Goal: Task Accomplishment & Management: Manage account settings

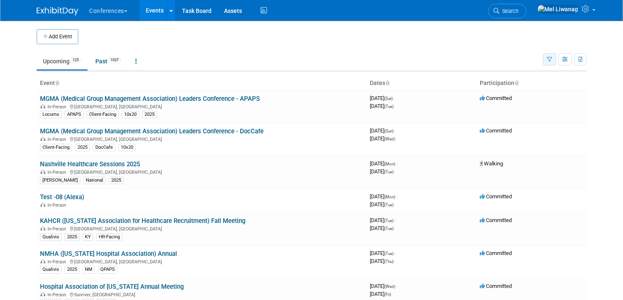
click at [551, 58] on icon "button" at bounding box center [549, 59] width 5 height 5
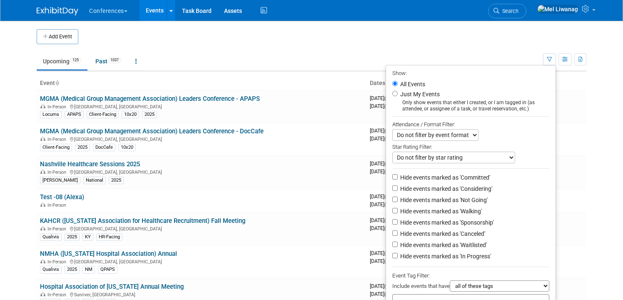
click at [408, 96] on label "Just My Events" at bounding box center [419, 94] width 41 height 8
click at [398, 96] on input "Just My Events" at bounding box center [394, 93] width 5 height 5
radio input "true"
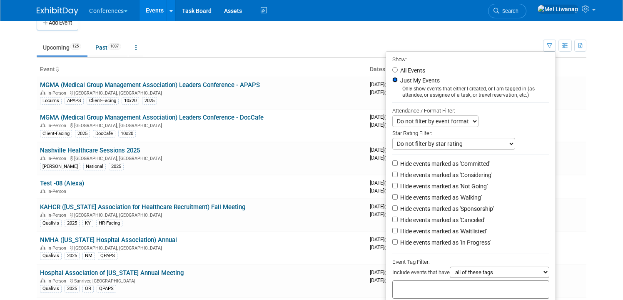
scroll to position [18, 0]
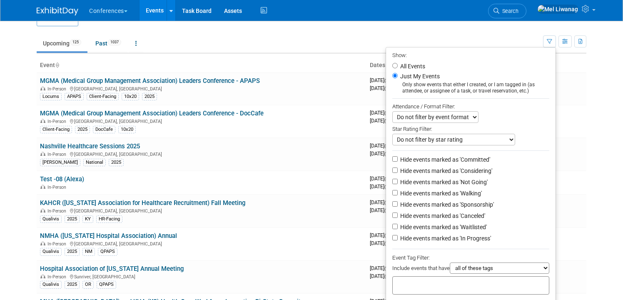
click at [451, 181] on label "Hide events marked as 'Not Going'" at bounding box center [443, 182] width 89 height 8
click at [398, 181] on input "Hide events marked as 'Not Going'" at bounding box center [394, 181] width 5 height 5
checkbox input "true"
click at [446, 227] on label "Hide events marked as 'Waitlisted'" at bounding box center [443, 227] width 88 height 8
click at [398, 227] on input "Hide events marked as 'Waitlisted'" at bounding box center [394, 226] width 5 height 5
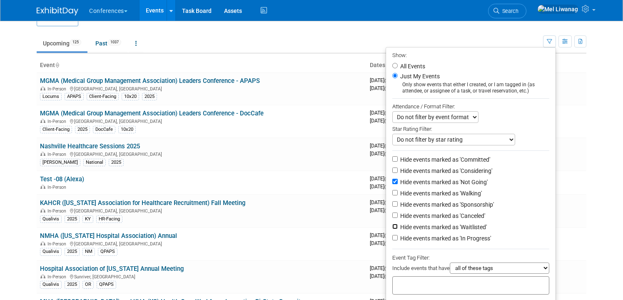
checkbox input "true"
click at [446, 220] on label "Hide events marked as 'Canceled'" at bounding box center [442, 216] width 87 height 8
click at [398, 218] on input "Hide events marked as 'Canceled'" at bounding box center [394, 214] width 5 height 5
checkbox input "true"
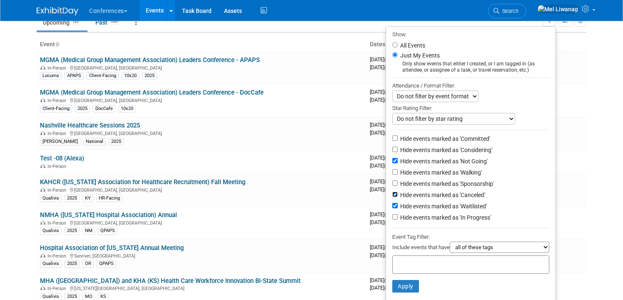
scroll to position [44, 0]
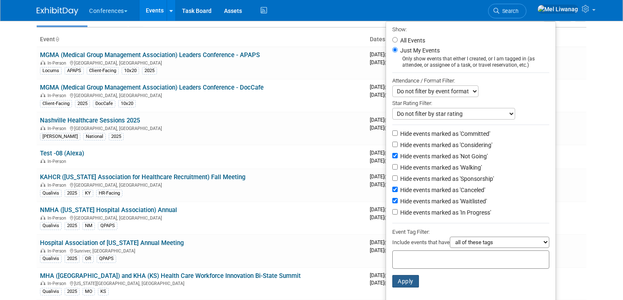
click at [407, 280] on button "Apply" at bounding box center [405, 281] width 27 height 12
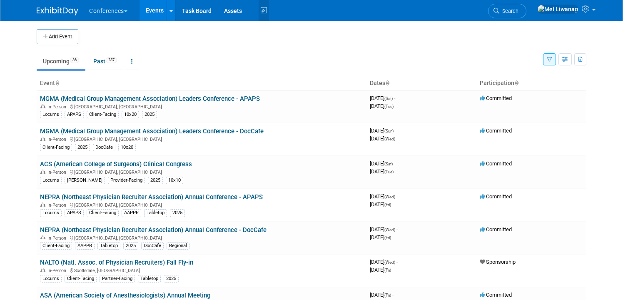
click at [269, 10] on icon at bounding box center [264, 10] width 10 height 13
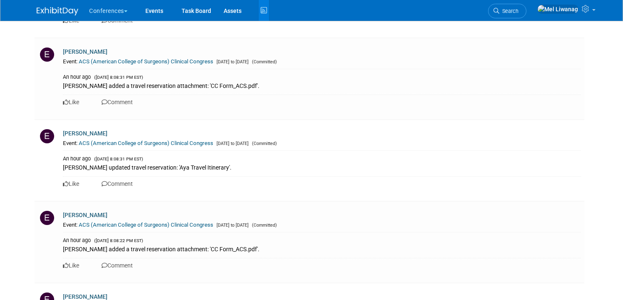
scroll to position [347, 0]
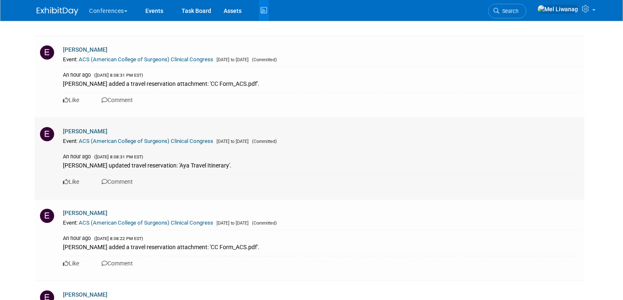
click at [192, 142] on link "ACS (American College of Surgeons) Clinical Congress" at bounding box center [146, 141] width 135 height 6
click at [201, 60] on link "ACS (American College of Surgeons) Clinical Congress" at bounding box center [146, 59] width 135 height 6
click at [527, 8] on link "Search" at bounding box center [507, 11] width 38 height 15
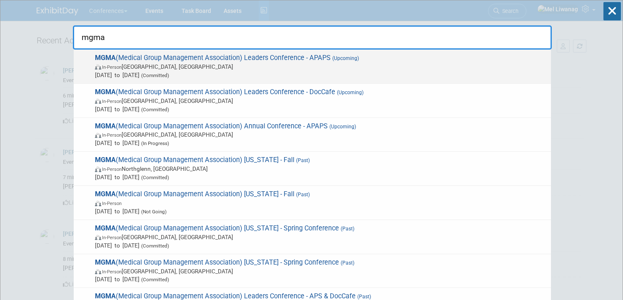
type input "mgma"
click at [350, 67] on span "In-Person Orlando, FL" at bounding box center [321, 66] width 452 height 8
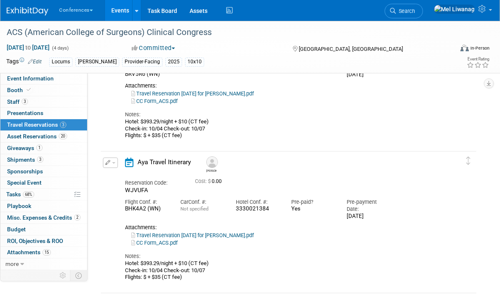
scroll to position [97, 0]
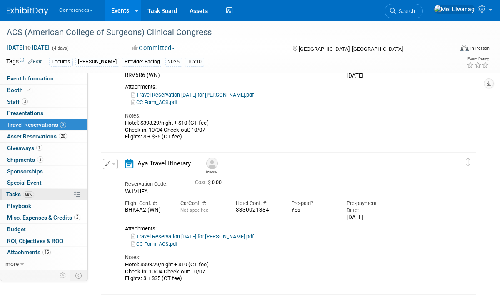
click at [38, 195] on link "68% Tasks 68%" at bounding box center [43, 194] width 87 height 11
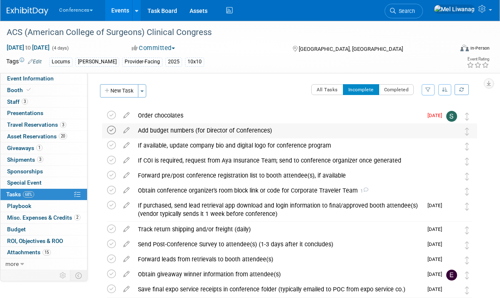
click at [112, 129] on icon at bounding box center [111, 130] width 9 height 9
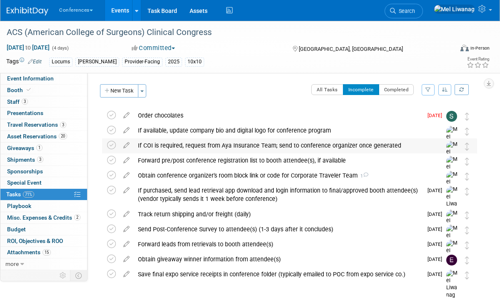
click at [162, 148] on div "If COI is required, request from Aya Insurance Team; send to conference organiz…" at bounding box center [282, 145] width 296 height 14
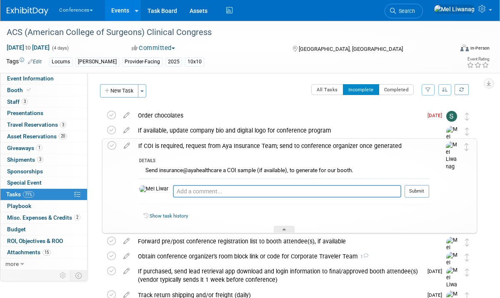
click at [161, 151] on div "If COI is required, request from Aya Insurance Team; send to conference organiz…" at bounding box center [281, 146] width 295 height 14
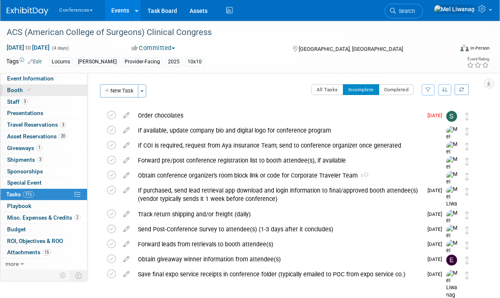
click at [41, 95] on link "Booth" at bounding box center [43, 90] width 87 height 11
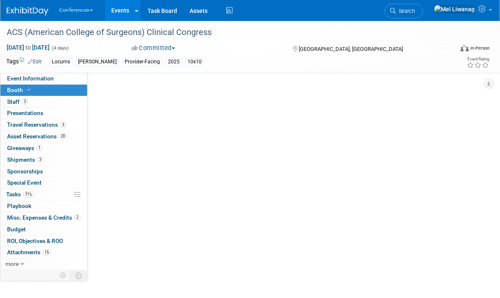
select select "10'x10'"
select select "No"
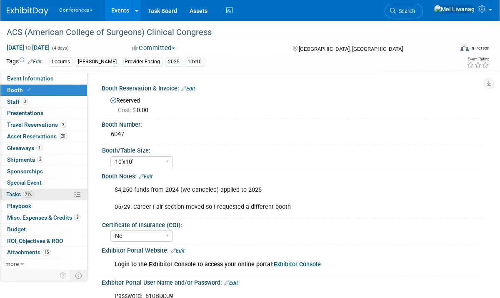
click at [17, 195] on span "Tasks 71%" at bounding box center [20, 194] width 28 height 7
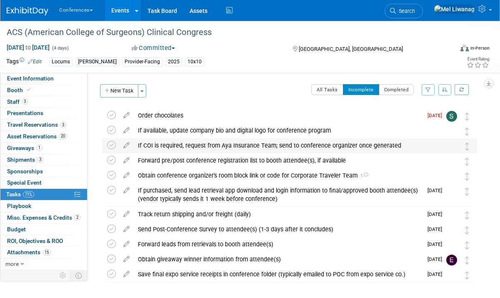
click at [196, 143] on div "If COI is required, request from Aya Insurance Team; send to conference organiz…" at bounding box center [282, 145] width 296 height 14
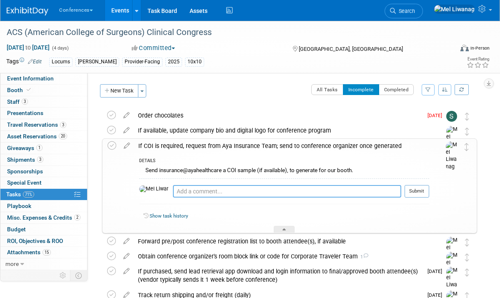
click at [186, 196] on textarea at bounding box center [287, 191] width 228 height 12
type textarea "N/a"
click at [425, 186] on button "Submit" at bounding box center [417, 191] width 25 height 12
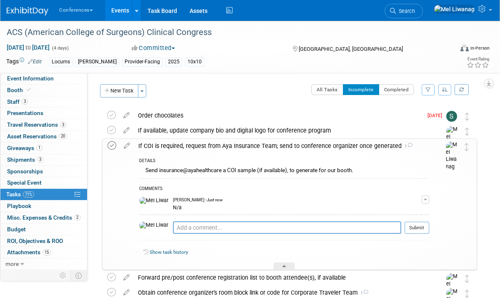
click at [110, 145] on icon at bounding box center [111, 145] width 9 height 9
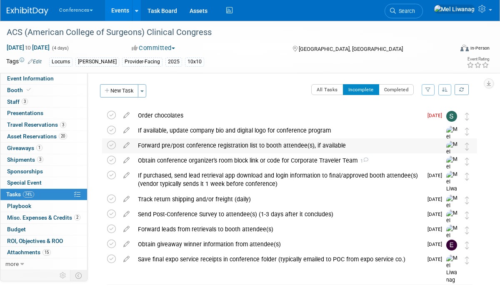
click at [188, 145] on div "Forward pre/post conference registration list to booth attendee(s), if available" at bounding box center [282, 145] width 296 height 14
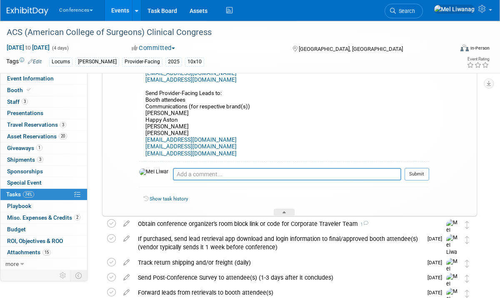
scroll to position [134, 0]
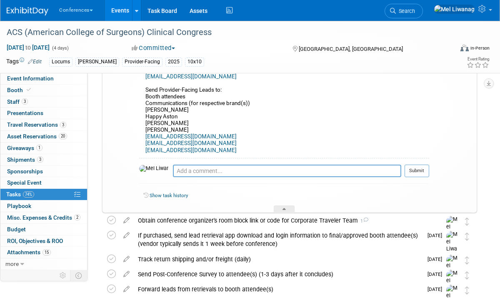
click at [182, 178] on div "Pro tip: Press Ctrl-Enter to submit comment." at bounding box center [287, 180] width 228 height 6
click at [182, 169] on textarea at bounding box center [287, 171] width 228 height 12
type textarea "N/a"
click at [417, 168] on button "Submit" at bounding box center [417, 171] width 25 height 12
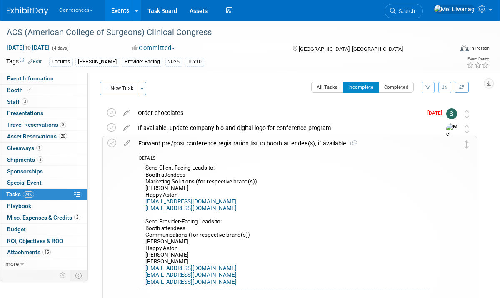
scroll to position [0, 0]
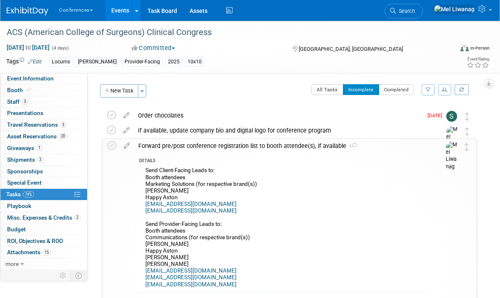
click at [292, 142] on div "Forward pre/post conference registration list to booth attendee(s), if availabl…" at bounding box center [281, 146] width 295 height 14
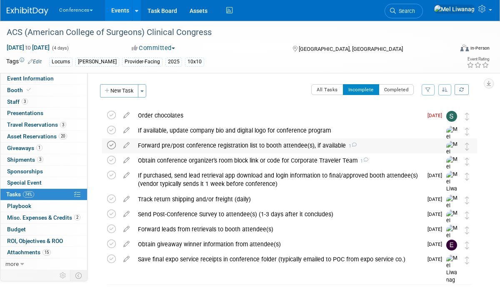
click at [111, 145] on icon at bounding box center [111, 145] width 9 height 9
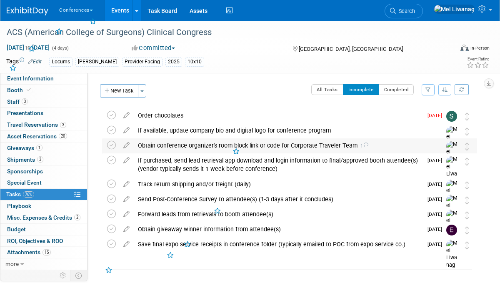
click at [188, 143] on div "Obtain conference organizer's room block link or code for Corporate Traveler Te…" at bounding box center [282, 145] width 296 height 14
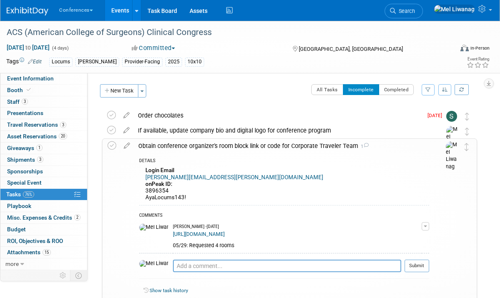
click at [111, 150] on td at bounding box center [113, 223] width 12 height 169
click at [111, 145] on icon at bounding box center [111, 145] width 9 height 9
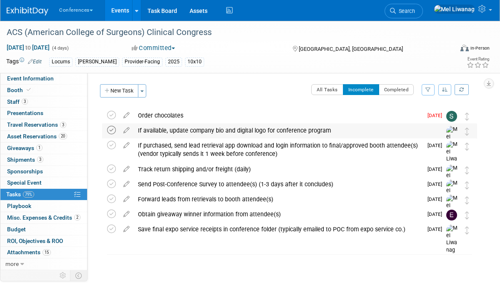
click at [110, 130] on icon at bounding box center [111, 130] width 9 height 9
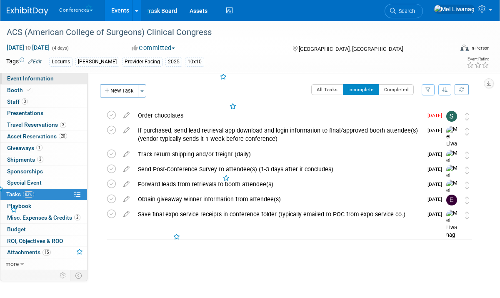
click at [39, 76] on span "Event Information" at bounding box center [30, 78] width 47 height 7
select select "Locums"
select select "Clinician/Provider-facing"
select select "[PERSON_NAME]"
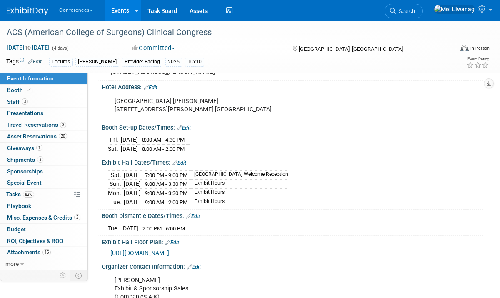
scroll to position [192, 0]
click at [169, 250] on span "https://s23.a2zinc.net/clients/acs-cc/ACSCC2025/Public/EventMap.aspx?shAvailabl…" at bounding box center [139, 253] width 59 height 7
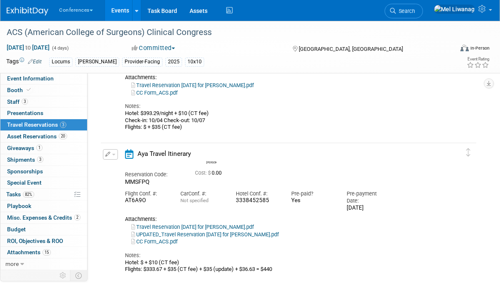
scroll to position [326, 0]
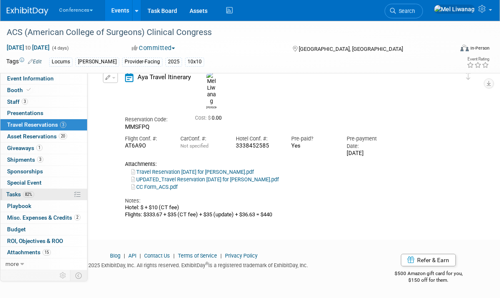
click at [47, 191] on link "82% Tasks 82%" at bounding box center [43, 194] width 87 height 11
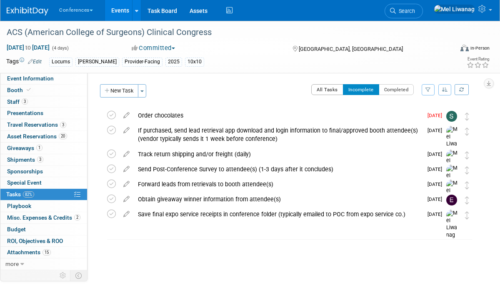
click at [325, 91] on button "All Tasks" at bounding box center [327, 89] width 32 height 11
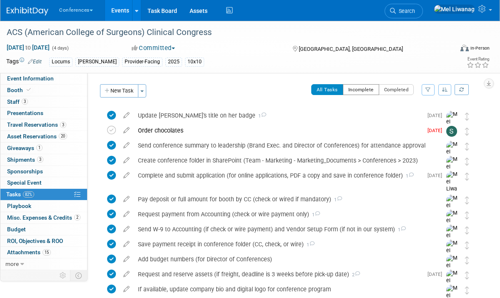
click at [357, 94] on button "Incomplete" at bounding box center [361, 89] width 36 height 11
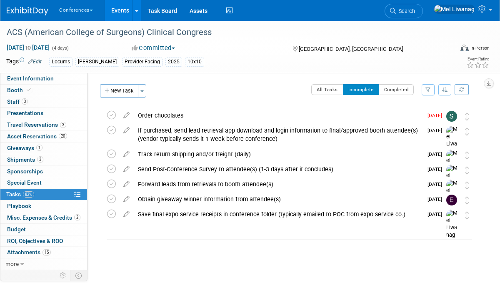
click at [328, 83] on div "HubSpot ID: Specify hubspot id Brand: Aya Bespoke Corporate Dawson DocCafe Educ…" at bounding box center [285, 171] width 396 height 197
click at [322, 89] on button "All Tasks" at bounding box center [327, 89] width 32 height 11
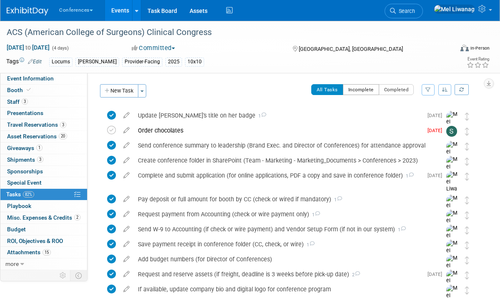
click at [346, 93] on button "Incomplete" at bounding box center [361, 89] width 36 height 11
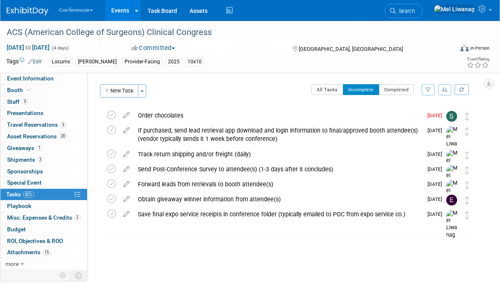
click at [306, 249] on div "ACS (American College of Surgeons) Clinical Congress Chicago, IL Oct 4, 2025 to…" at bounding box center [287, 181] width 379 height 147
click at [180, 139] on div "If purchased, send lead retrieval app download and login information to final/a…" at bounding box center [278, 134] width 289 height 23
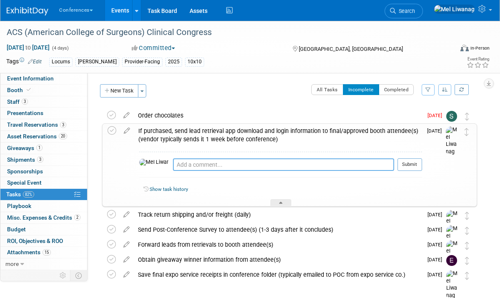
click at [173, 159] on textarea at bounding box center [283, 164] width 221 height 12
click at [48, 78] on span "Event Information" at bounding box center [30, 78] width 47 height 7
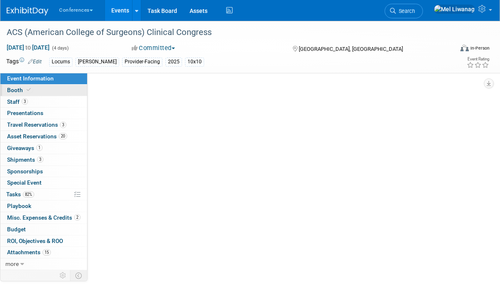
select select "Locums"
select select "Clinician/Provider-facing"
select select "Mel"
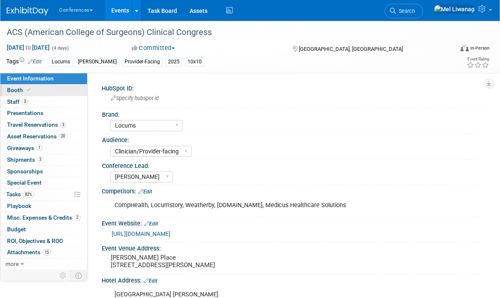
click at [42, 88] on link "Booth" at bounding box center [43, 90] width 87 height 11
select select "10'x10'"
select select "No"
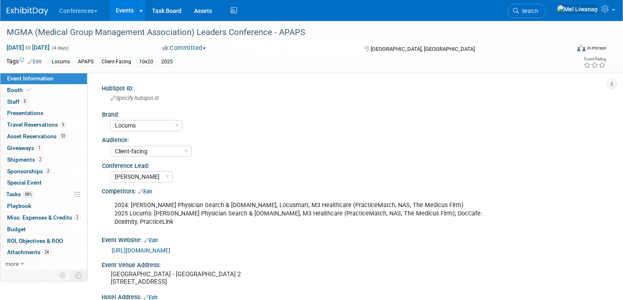
select select "Locums"
select select "Client-facing"
select select "[PERSON_NAME]"
click at [43, 90] on link "Booth" at bounding box center [43, 90] width 87 height 11
select select "10'x20'"
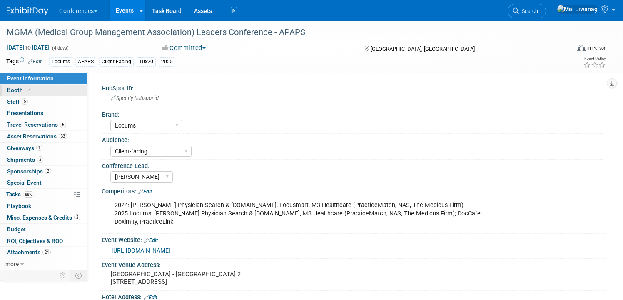
select select "Yes"
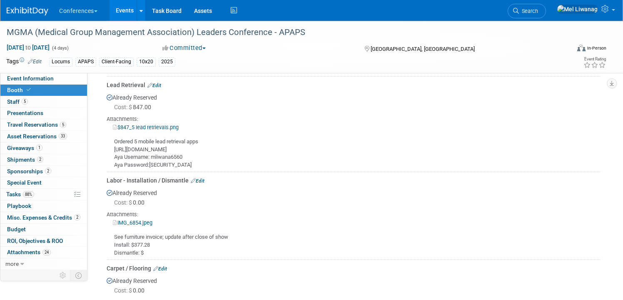
scroll to position [533, 0]
click at [158, 125] on link "$847_5 lead retrievals.png" at bounding box center [146, 126] width 66 height 6
drag, startPoint x: 210, startPoint y: 145, endPoint x: 113, endPoint y: 145, distance: 96.7
click at [113, 145] on div "Ordered 5 mobile lead retrieval apps [URL][DOMAIN_NAME] Aya Username: mliwana65…" at bounding box center [354, 148] width 494 height 37
copy div "[URL][DOMAIN_NAME]"
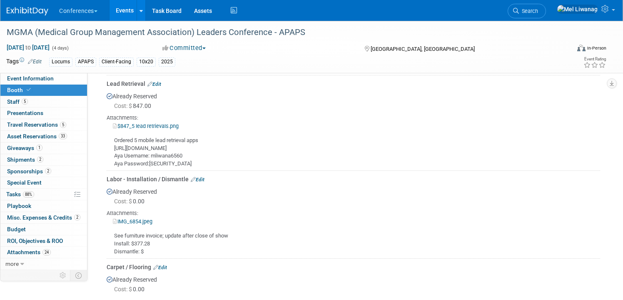
click at [175, 202] on div "Cost: $ 0.00" at bounding box center [357, 201] width 486 height 8
drag, startPoint x: 174, startPoint y: 163, endPoint x: 151, endPoint y: 162, distance: 23.4
click at [151, 162] on div "Ordered 5 mobile lead retrieval apps https://exhibitor.swap.mge360.com/#/ Aya U…" at bounding box center [354, 148] width 494 height 37
click at [197, 159] on div "Ordered 5 mobile lead retrieval apps https://exhibitor.swap.mge360.com/#/ Aya U…" at bounding box center [354, 148] width 494 height 37
click at [190, 156] on div "Ordered 5 mobile lead retrieval apps https://exhibitor.swap.mge360.com/#/ Aya U…" at bounding box center [354, 148] width 494 height 37
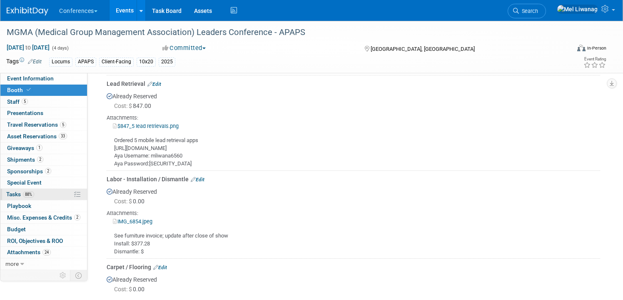
click at [58, 190] on link "88% Tasks 88%" at bounding box center [43, 194] width 87 height 11
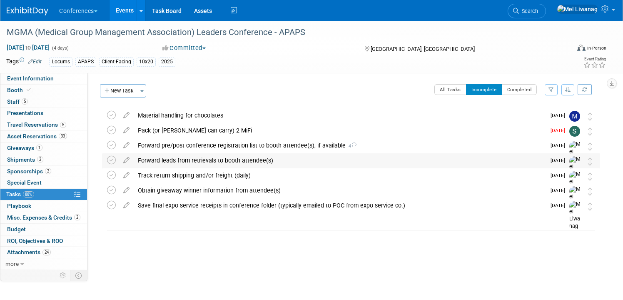
click at [230, 161] on div "Forward leads from retrievals to booth attendee(s)" at bounding box center [340, 160] width 412 height 14
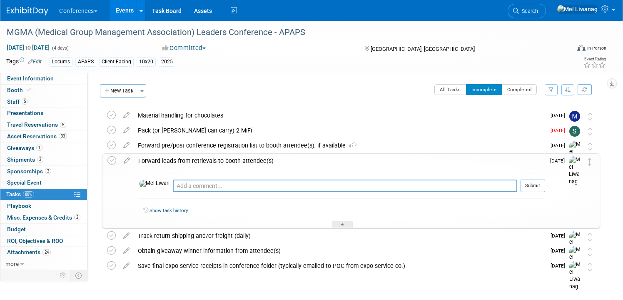
click at [214, 179] on div "Pro tip: Press Ctrl-Enter to submit comment. Submit" at bounding box center [342, 188] width 406 height 30
click at [214, 185] on textarea at bounding box center [345, 186] width 345 height 12
type textarea "09/30: Sent"
click at [533, 187] on button "Submit" at bounding box center [533, 186] width 25 height 12
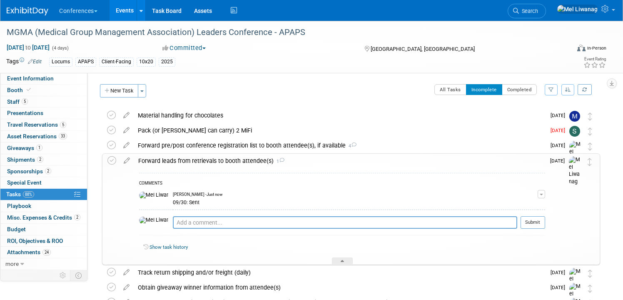
click at [189, 163] on div "Forward leads from retrievals to booth attendee(s) 1" at bounding box center [339, 161] width 411 height 14
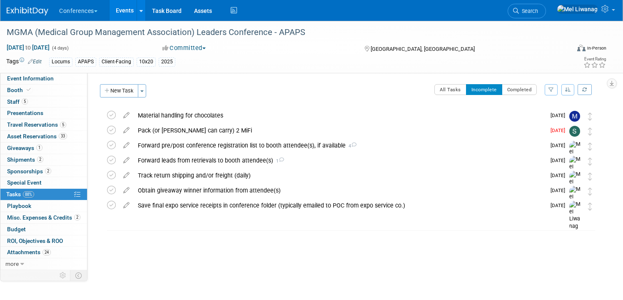
click at [34, 12] on img at bounding box center [28, 11] width 42 height 8
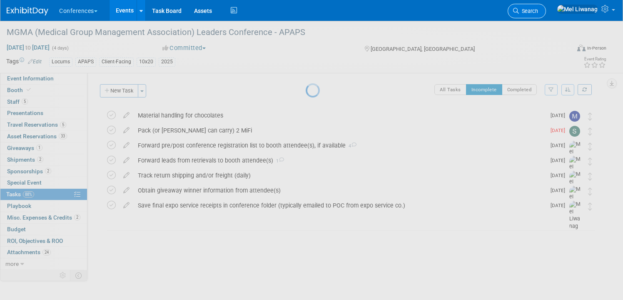
click at [538, 11] on span "Search" at bounding box center [528, 11] width 19 height 6
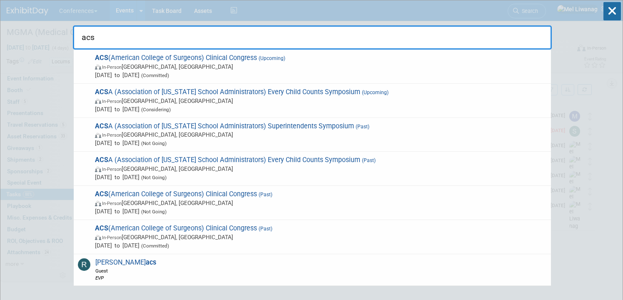
type input "acs"
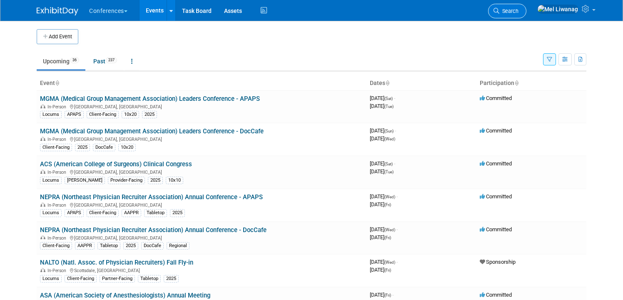
click at [519, 10] on span "Search" at bounding box center [509, 11] width 19 height 6
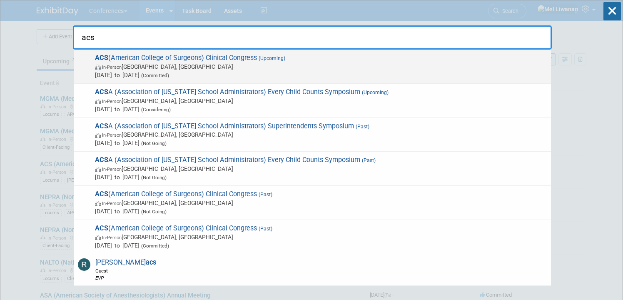
type input "acs"
click at [160, 60] on span "ACS (American College of Surgeons) Clinical Congress (Upcoming) In-Person Chica…" at bounding box center [319, 66] width 455 height 25
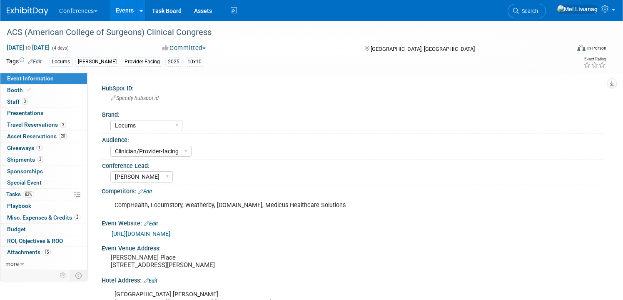
select select "Locums"
select select "Clinician/Provider-facing"
select select "[PERSON_NAME]"
click at [42, 191] on link "82% Tasks 82%" at bounding box center [43, 194] width 87 height 11
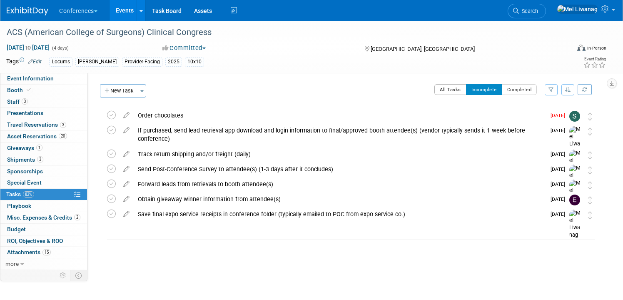
click at [451, 92] on button "All Tasks" at bounding box center [451, 89] width 32 height 11
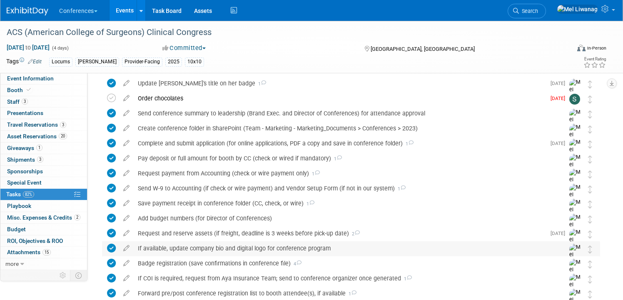
click at [317, 248] on div "If available, update company bio and digital logo for conference program" at bounding box center [343, 248] width 419 height 14
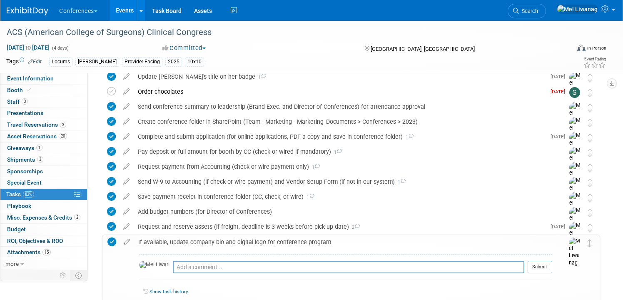
scroll to position [43, 0]
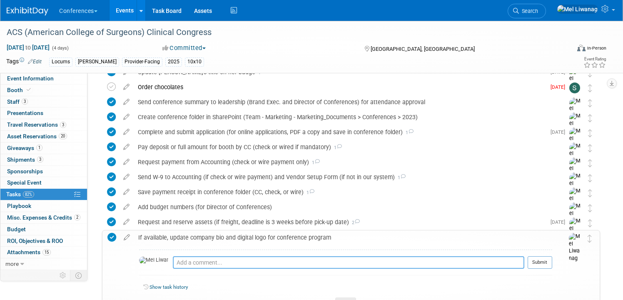
click at [311, 263] on textarea at bounding box center [349, 262] width 352 height 12
type textarea "09/30: Requested Christine C. add bio and logo"
click at [540, 266] on button "Submit" at bounding box center [540, 262] width 25 height 12
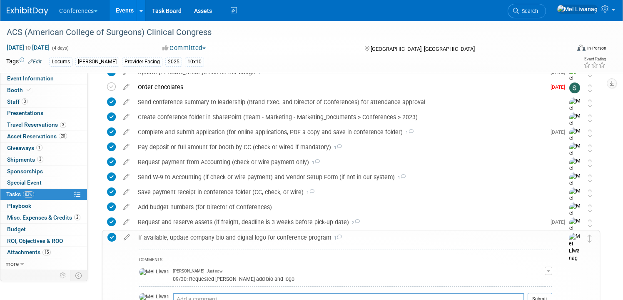
click at [393, 237] on div "If available, update company bio and digital logo for conference program 1" at bounding box center [343, 237] width 418 height 14
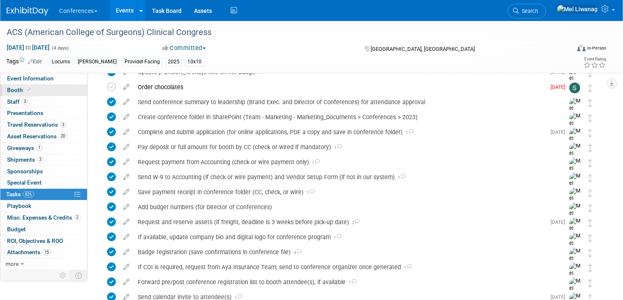
click at [56, 90] on link "Booth" at bounding box center [43, 90] width 87 height 11
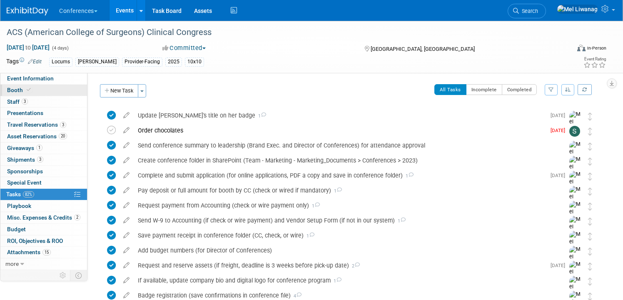
select select "10'x10'"
select select "No"
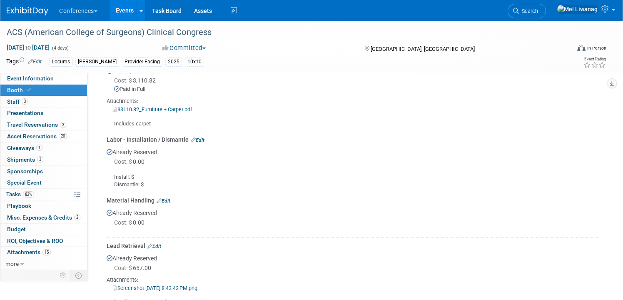
scroll to position [470, 0]
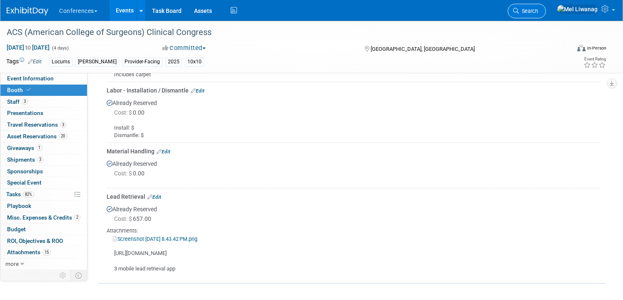
click at [540, 15] on link "Search" at bounding box center [527, 11] width 38 height 15
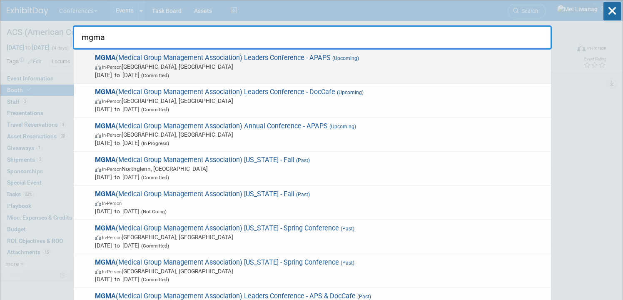
type input "mgma"
click at [348, 60] on span "(Upcoming)" at bounding box center [345, 58] width 28 height 6
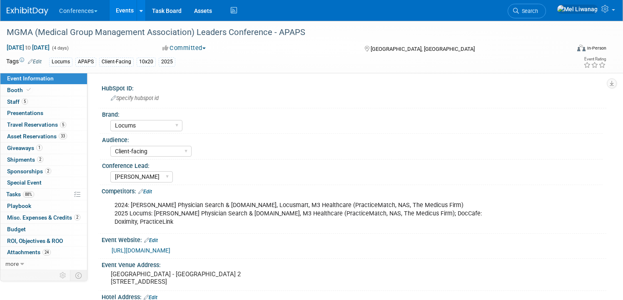
select select "Locums"
select select "Client-facing"
select select "[PERSON_NAME]"
click at [69, 90] on link "Booth" at bounding box center [43, 90] width 87 height 11
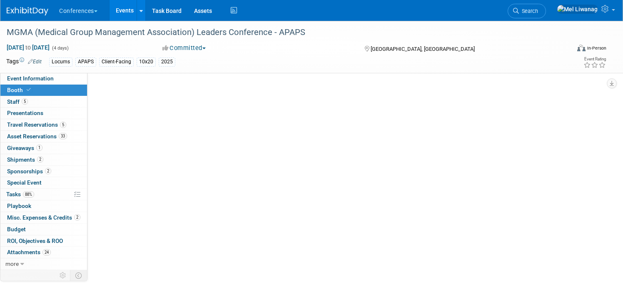
select select "10'x20'"
select select "Yes"
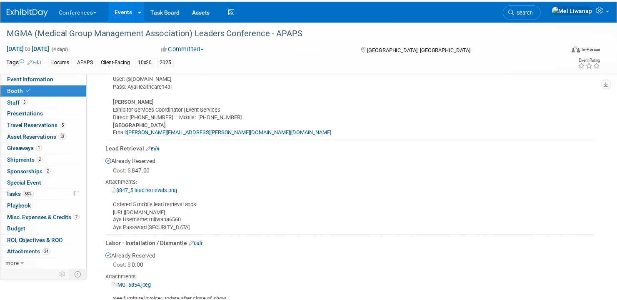
scroll to position [476, 0]
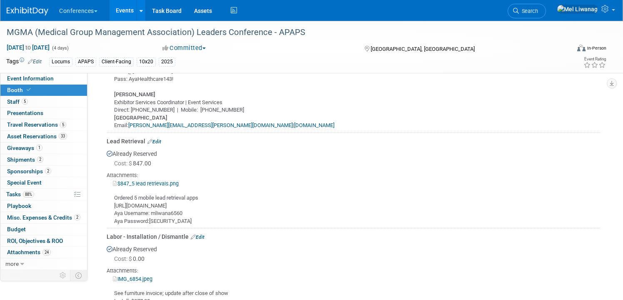
click at [143, 197] on div "Ordered 5 mobile lead retrieval apps [URL][DOMAIN_NAME] Aya Username: mliwana65…" at bounding box center [354, 205] width 494 height 37
drag, startPoint x: 115, startPoint y: 205, endPoint x: 242, endPoint y: 207, distance: 127.5
click at [242, 207] on div "Ordered 5 mobile lead retrieval apps [URL][DOMAIN_NAME] Aya Username: mliwana65…" at bounding box center [354, 205] width 494 height 37
copy div "[URL][DOMAIN_NAME]"
click at [158, 227] on td "Lead Retrieval Edit Already Reserved Cost: $ 847.00 $847_5 lead retrievals.png" at bounding box center [354, 179] width 494 height 95
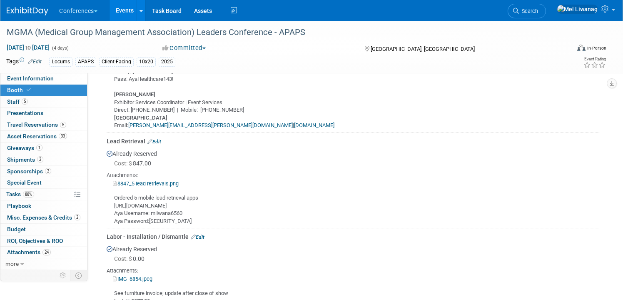
click at [182, 214] on div "Ordered 5 mobile lead retrieval apps [URL][DOMAIN_NAME] Aya Username: mliwana65…" at bounding box center [354, 205] width 494 height 37
drag, startPoint x: 184, startPoint y: 214, endPoint x: 154, endPoint y: 211, distance: 30.2
click at [154, 211] on div "Ordered 5 mobile lead retrieval apps [URL][DOMAIN_NAME] Aya Username: mliwana65…" at bounding box center [354, 205] width 494 height 37
copy div "mliwana6560"
click at [156, 218] on div "Ordered 5 mobile lead retrieval apps [URL][DOMAIN_NAME] Aya Username: mliwana65…" at bounding box center [354, 205] width 494 height 37
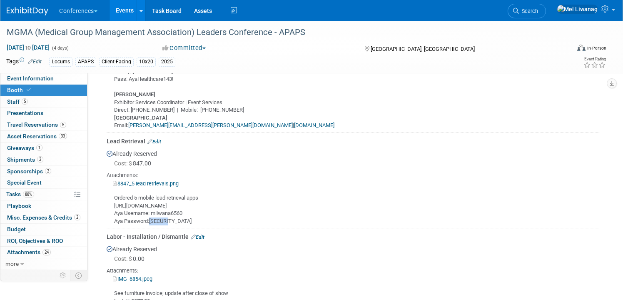
drag, startPoint x: 174, startPoint y: 221, endPoint x: 151, endPoint y: 217, distance: 22.7
click at [151, 217] on div "Ordered 5 mobile lead retrieval apps [URL][DOMAIN_NAME] Aya Username: mliwana65…" at bounding box center [354, 205] width 494 height 37
copy div "mliw655"
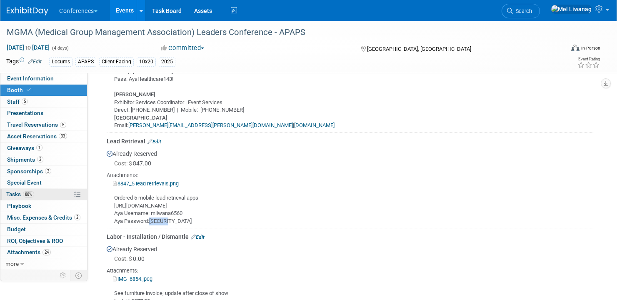
click at [54, 199] on link "88% Tasks 88%" at bounding box center [43, 194] width 87 height 11
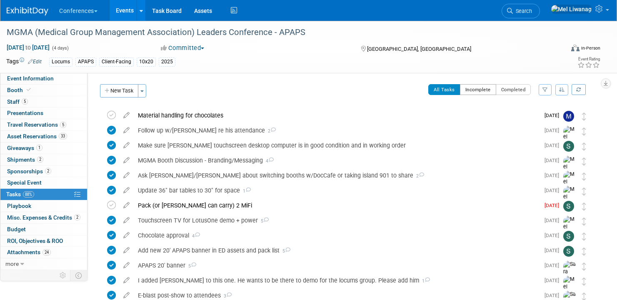
click at [493, 89] on button "Incomplete" at bounding box center [478, 89] width 36 height 11
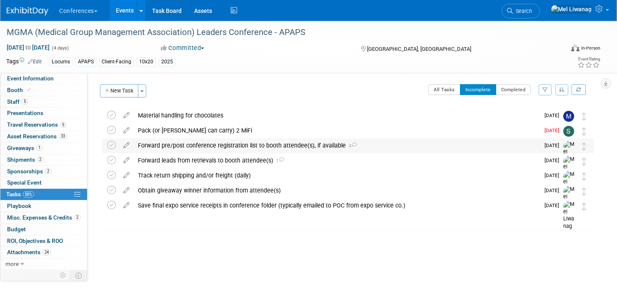
click at [221, 143] on div "Forward pre/post conference registration list to booth attendee(s), if availabl…" at bounding box center [337, 145] width 406 height 14
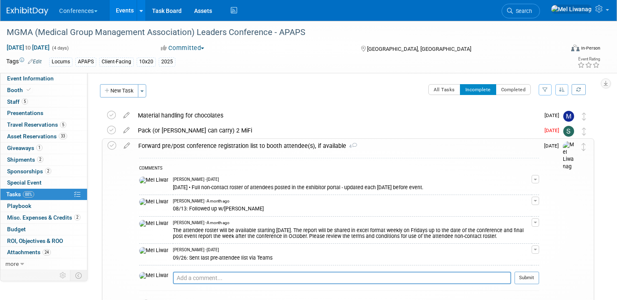
click at [221, 143] on div "Forward pre/post conference registration list to booth attendee(s), if availabl…" at bounding box center [336, 146] width 405 height 14
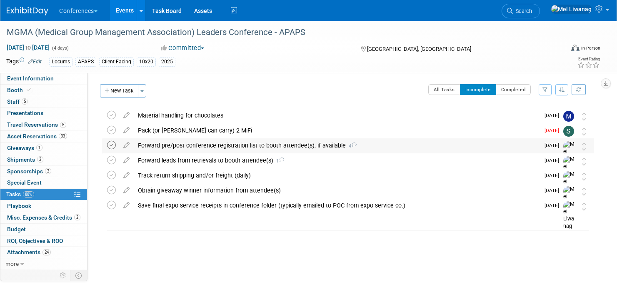
click at [111, 146] on icon at bounding box center [111, 145] width 9 height 9
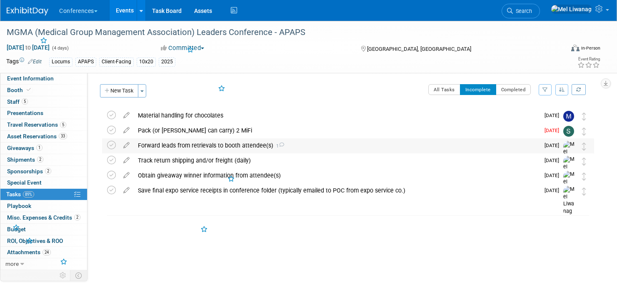
click at [211, 145] on div "Forward leads from retrievals to booth attendee(s) 1" at bounding box center [337, 145] width 406 height 14
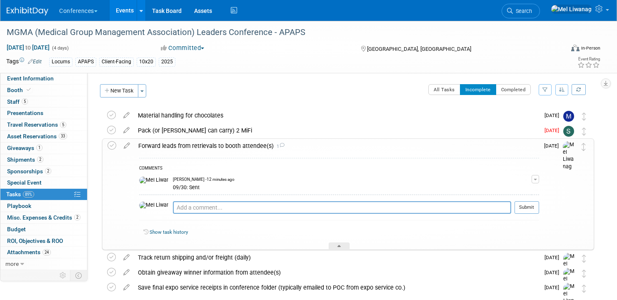
click at [211, 145] on div "Forward leads from retrievals to booth attendee(s) 1" at bounding box center [336, 146] width 405 height 14
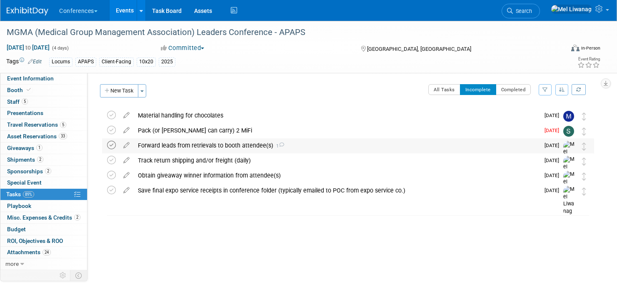
click at [111, 147] on icon at bounding box center [111, 145] width 9 height 9
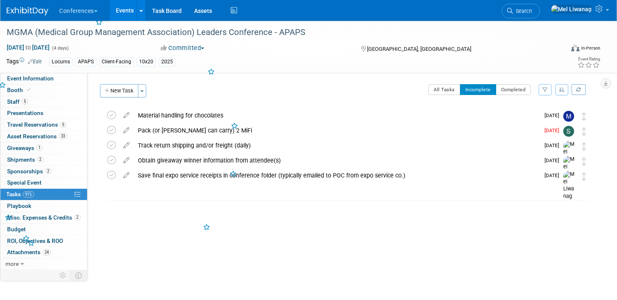
click at [226, 237] on div "HubSpot ID: Specify hubspot id Brand: Aya Bespoke Corporate Dawson DocCafe Educ…" at bounding box center [343, 171] width 513 height 197
click at [197, 162] on div "Obtain giveaway winner information from attendee(s)" at bounding box center [337, 160] width 406 height 14
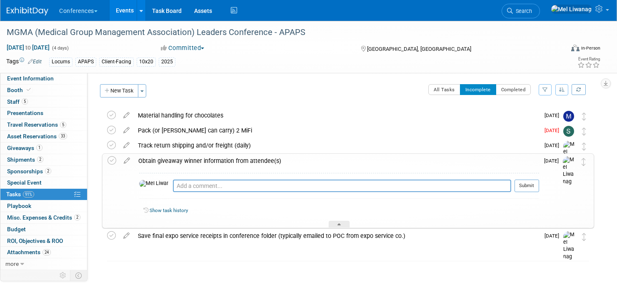
click at [197, 162] on div "Obtain giveaway winner information from attendee(s)" at bounding box center [336, 161] width 405 height 14
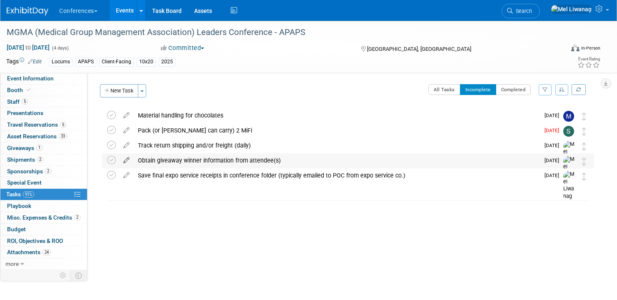
click at [128, 159] on icon at bounding box center [126, 158] width 15 height 10
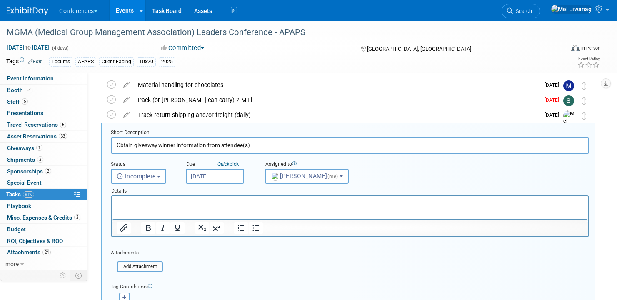
scroll to position [31, 0]
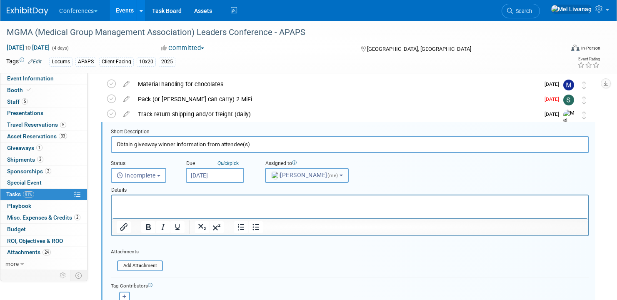
click at [337, 180] on button "Mel Liwanag (me)" at bounding box center [307, 175] width 84 height 15
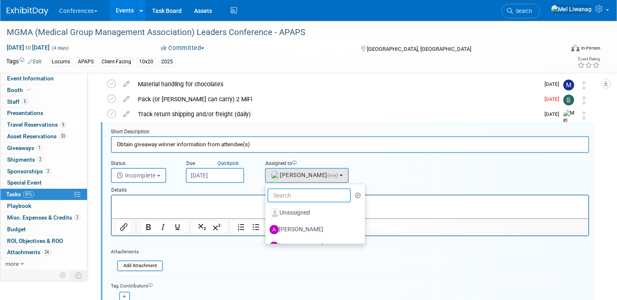
click at [307, 197] on input "text" at bounding box center [308, 195] width 83 height 14
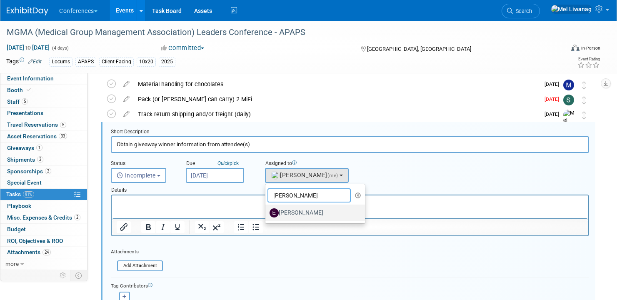
type input "erin"
click at [307, 211] on label "Erin Anderson" at bounding box center [313, 212] width 87 height 13
click at [267, 211] on input "Erin Anderson" at bounding box center [263, 211] width 5 height 5
select select "05738ff0-bddb-4e68-890b-b446aa749597"
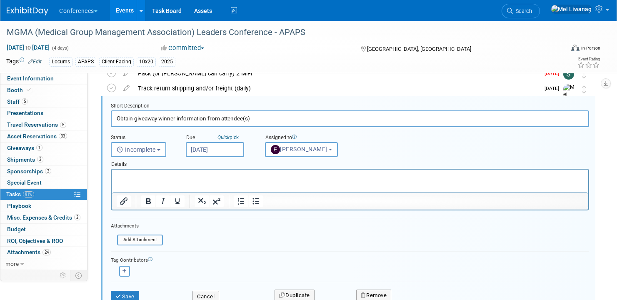
scroll to position [106, 0]
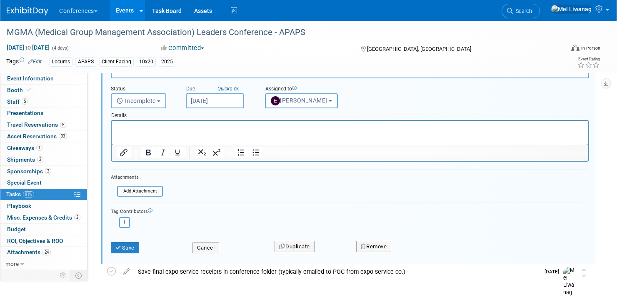
click at [142, 248] on div "Save" at bounding box center [146, 245] width 82 height 17
click at [134, 247] on button "Save" at bounding box center [125, 248] width 28 height 12
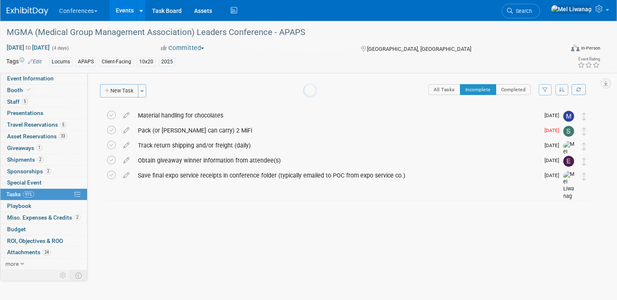
scroll to position [0, 0]
click at [179, 203] on div "MGMA (Medical Group Management Association) Leaders Conference - APAPS Orlando,…" at bounding box center [346, 162] width 496 height 109
click at [171, 120] on div "Material handling for chocolates" at bounding box center [337, 115] width 406 height 14
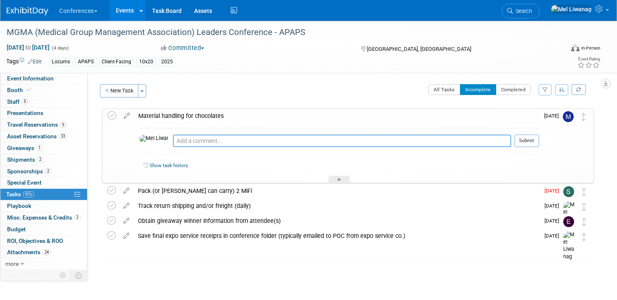
click at [173, 137] on textarea at bounding box center [342, 141] width 338 height 12
click at [241, 142] on textarea "09/30: MG remembers $40, will find receipt" at bounding box center [342, 141] width 338 height 12
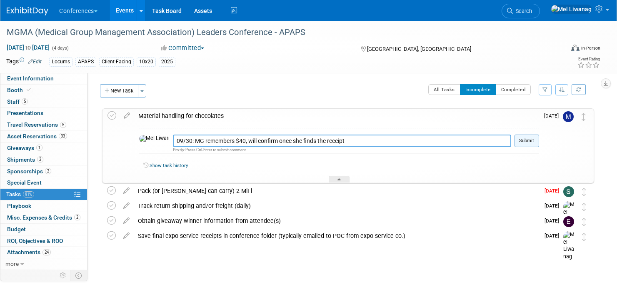
type textarea "09/30: MG remembers $40, will confirm once she finds the receipt"
click at [533, 142] on button "Submit" at bounding box center [527, 141] width 25 height 12
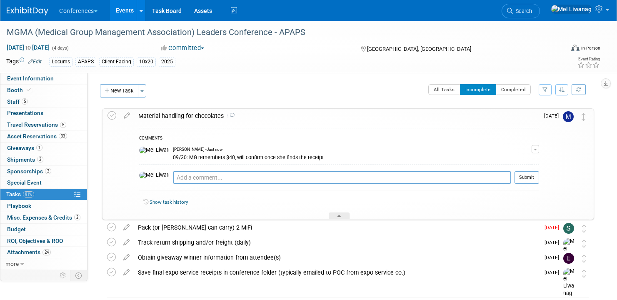
click at [305, 115] on div "Material handling for chocolates 1" at bounding box center [336, 116] width 405 height 14
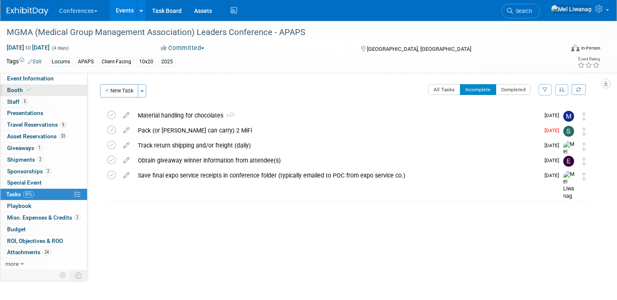
click at [37, 90] on link "Booth" at bounding box center [43, 90] width 87 height 11
select select "10'x20'"
select select "Yes"
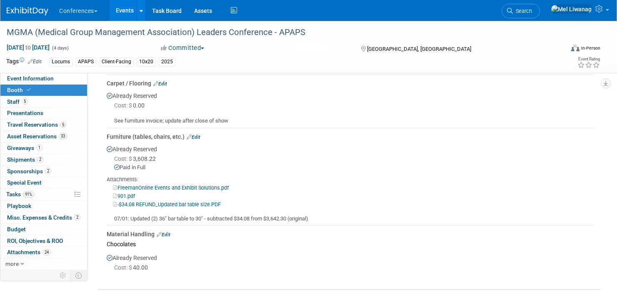
scroll to position [723, 0]
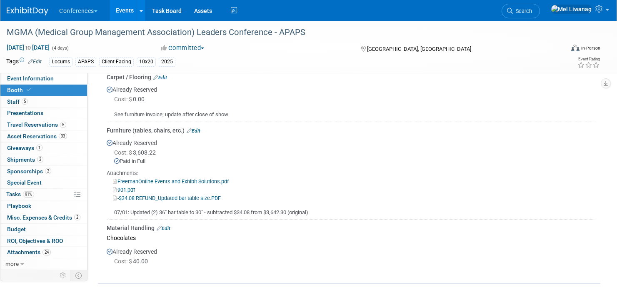
click at [34, 7] on link at bounding box center [33, 7] width 52 height 7
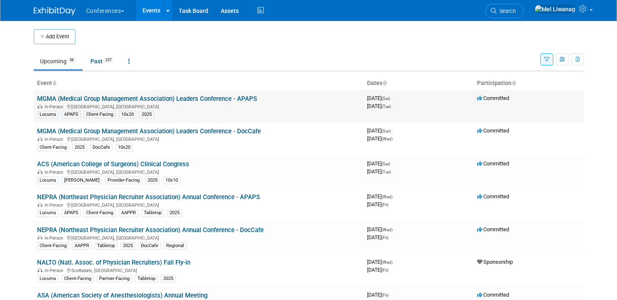
click at [263, 90] on td "MGMA (Medical Group Management Association) Leaders Conference - APAPS In-Perso…" at bounding box center [199, 106] width 330 height 32
